Goal: Transaction & Acquisition: Download file/media

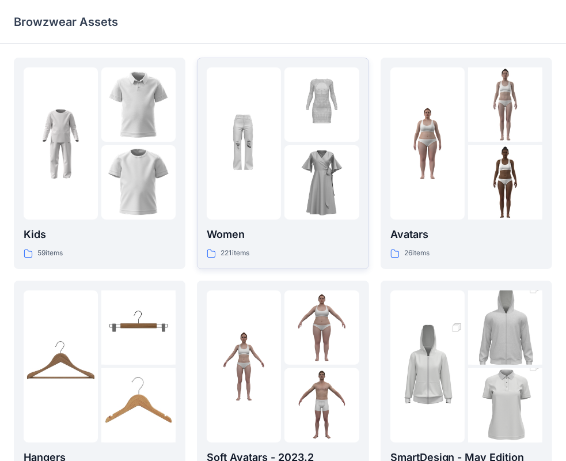
click at [258, 137] on div at bounding box center [244, 143] width 74 height 152
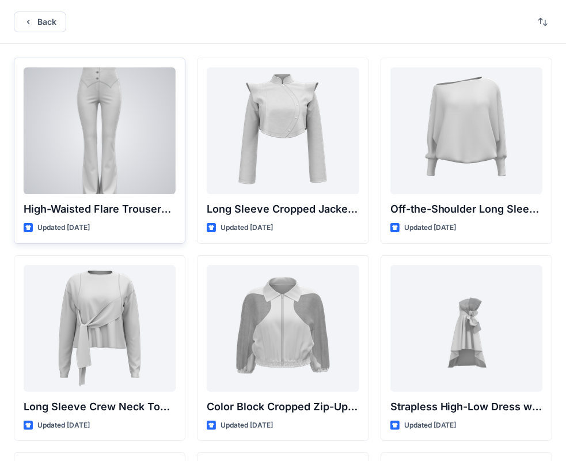
click at [111, 154] on div at bounding box center [100, 130] width 152 height 127
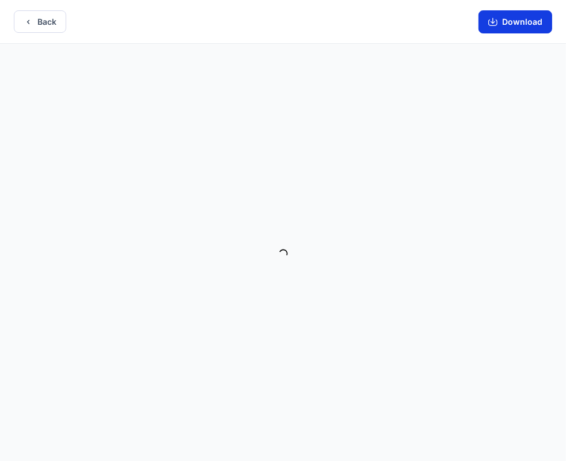
click at [530, 32] on button "Download" at bounding box center [516, 21] width 74 height 23
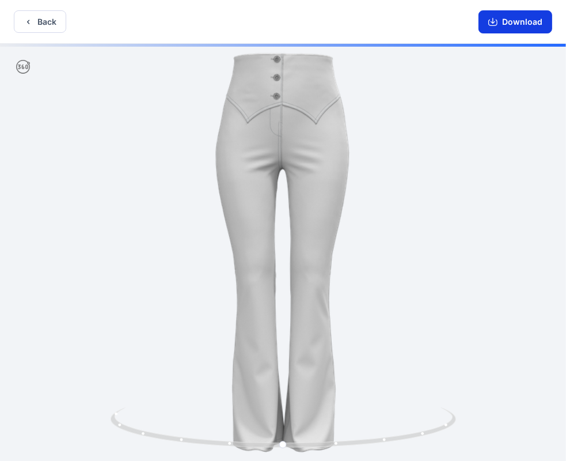
click at [504, 16] on button "Download" at bounding box center [516, 21] width 74 height 23
click at [55, 18] on button "Back" at bounding box center [40, 21] width 52 height 22
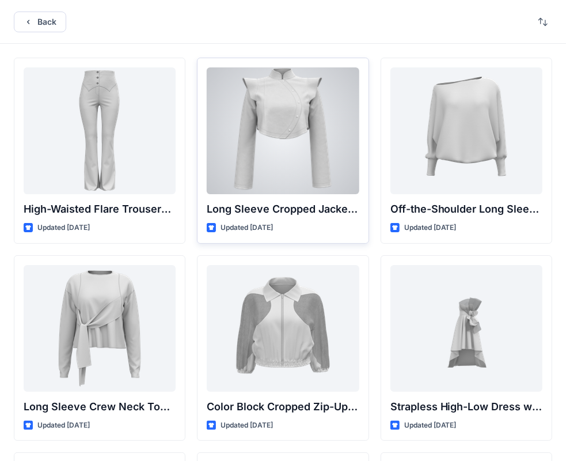
click at [256, 116] on div at bounding box center [283, 130] width 152 height 127
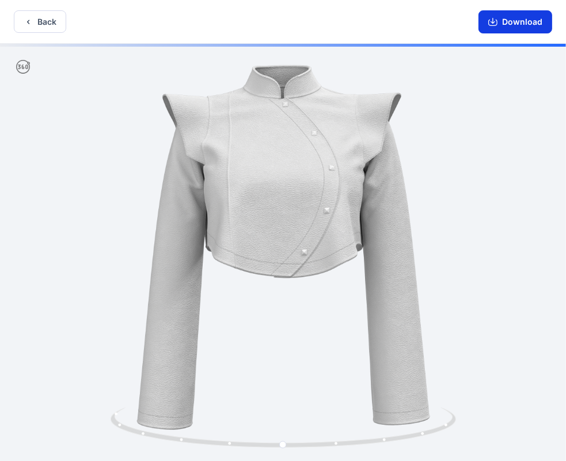
click at [517, 20] on button "Download" at bounding box center [516, 21] width 74 height 23
click at [37, 23] on button "Back" at bounding box center [40, 21] width 52 height 22
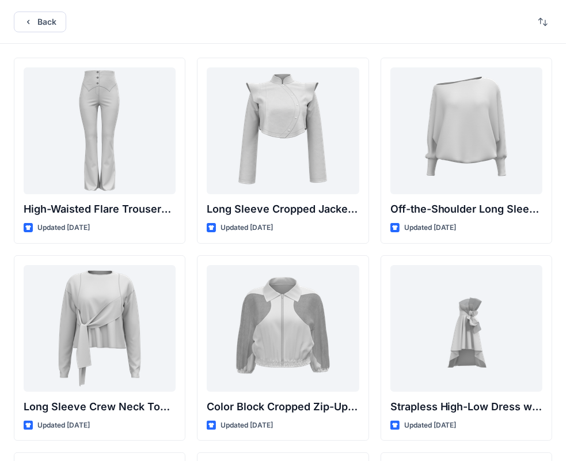
click at [560, 299] on div "High-Waisted Flare Trousers with Button Detail Updated [DATE] Long Sleeve Crew …" at bounding box center [283, 467] width 566 height 847
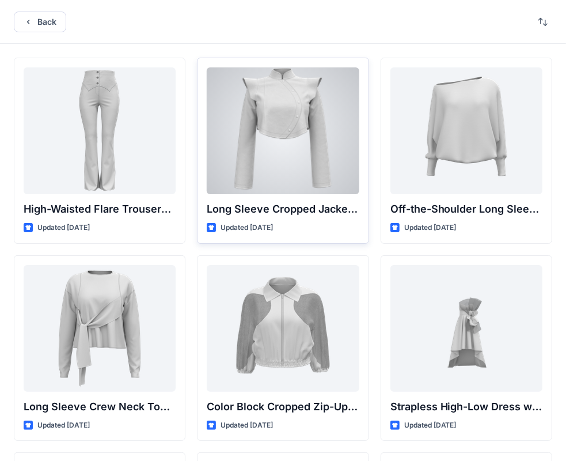
click at [262, 183] on div at bounding box center [283, 130] width 152 height 127
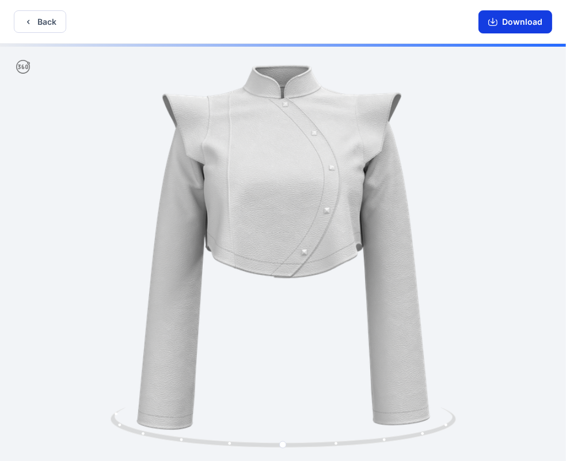
click at [524, 12] on button "Download" at bounding box center [516, 21] width 74 height 23
click at [528, 29] on button "Download" at bounding box center [516, 21] width 74 height 23
drag, startPoint x: 283, startPoint y: 442, endPoint x: -51, endPoint y: 451, distance: 334.9
click at [0, 451] on html "Back Download Version History" at bounding box center [283, 231] width 566 height 463
click at [42, 20] on button "Back" at bounding box center [40, 21] width 52 height 22
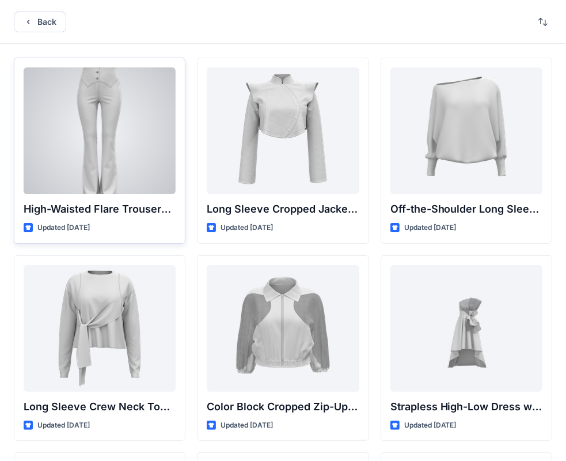
click at [146, 154] on div at bounding box center [100, 130] width 152 height 127
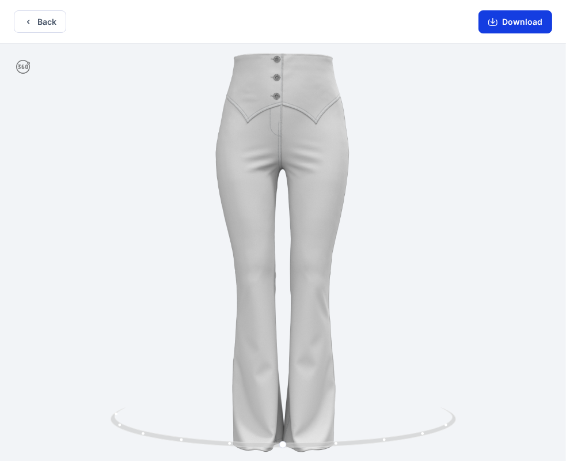
click at [505, 22] on button "Download" at bounding box center [516, 21] width 74 height 23
drag, startPoint x: 555, startPoint y: 1, endPoint x: 570, endPoint y: -7, distance: 17.3
click at [566, 0] on html "Back Download Version History" at bounding box center [283, 231] width 566 height 463
